Goal: Book appointment/travel/reservation

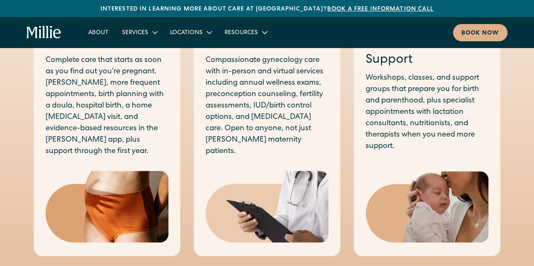
scroll to position [465, 0]
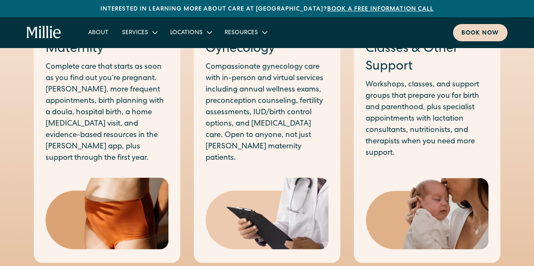
click at [474, 31] on div "Book now" at bounding box center [480, 33] width 38 height 9
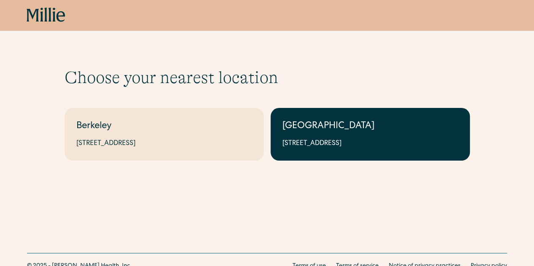
click at [309, 160] on link "South Bay 1471 Saratoga Ave, Suite 101, San Jose, CA 95129" at bounding box center [369, 134] width 199 height 53
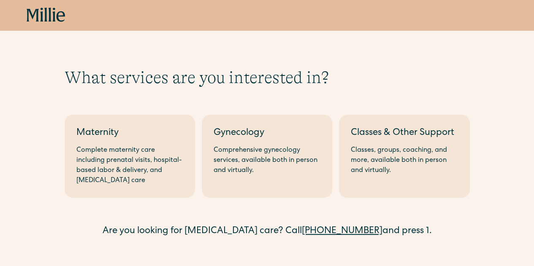
scroll to position [53, 0]
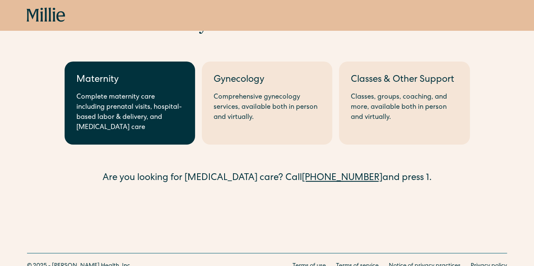
click at [157, 118] on div "Complete maternity care including prenatal visits, hospital-based labor & deliv…" at bounding box center [129, 112] width 107 height 40
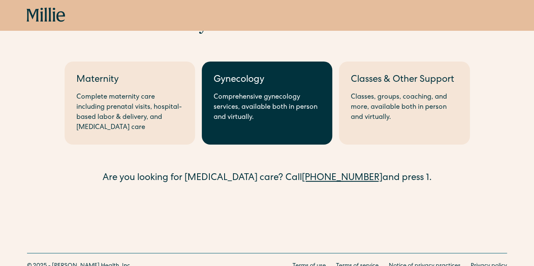
click at [245, 99] on div "Comprehensive gynecology services, available both in person and virtually." at bounding box center [266, 107] width 107 height 30
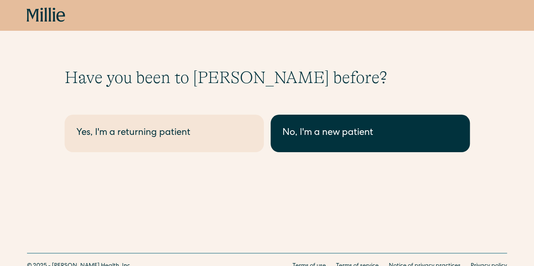
click at [286, 134] on div "No, I'm a new patient" at bounding box center [369, 134] width 175 height 14
click at [330, 142] on link "No, I'm a new patient" at bounding box center [369, 134] width 199 height 38
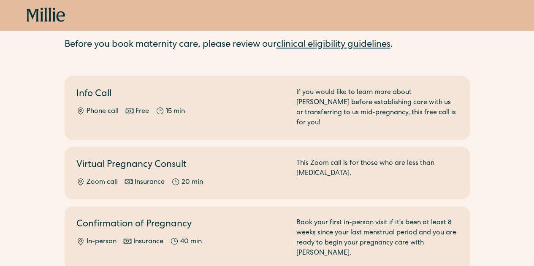
scroll to position [62, 0]
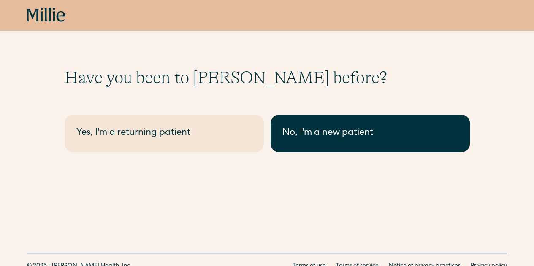
click at [318, 143] on link "No, I'm a new patient" at bounding box center [369, 134] width 199 height 38
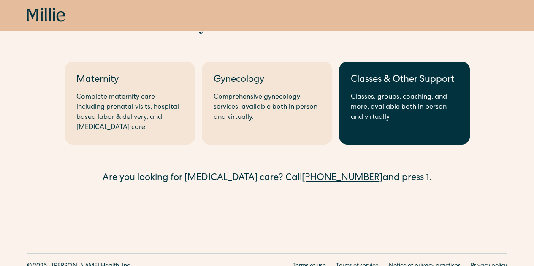
click at [416, 97] on div "Classes, groups, coaching, and more, available both in person and virtually." at bounding box center [404, 107] width 107 height 30
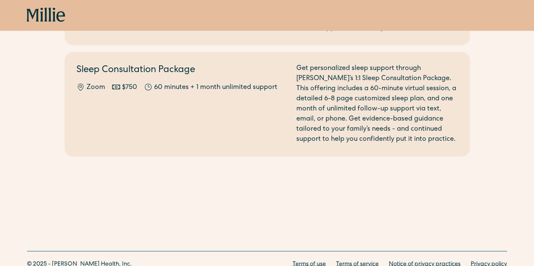
scroll to position [548, 0]
